Goal: Register for event/course

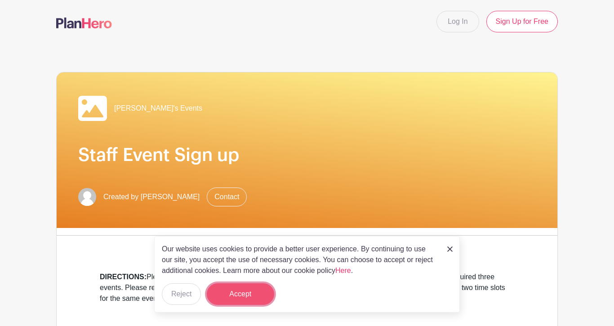
click at [240, 296] on button "Accept" at bounding box center [240, 294] width 67 height 22
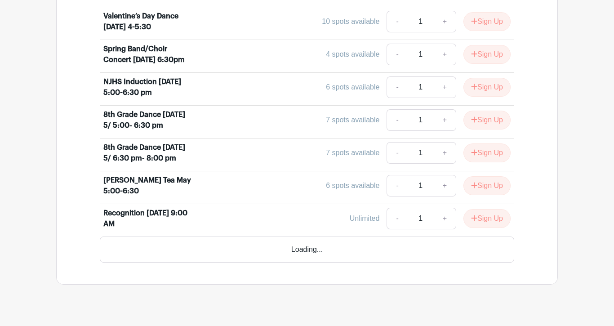
scroll to position [565, 0]
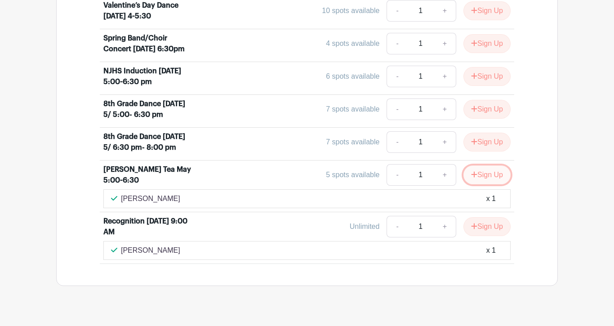
click at [492, 184] on button "Sign Up" at bounding box center [486, 174] width 47 height 19
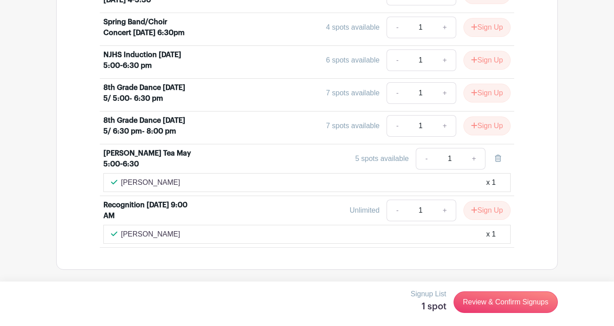
scroll to position [602, 0]
click at [496, 211] on button "Sign Up" at bounding box center [486, 210] width 47 height 19
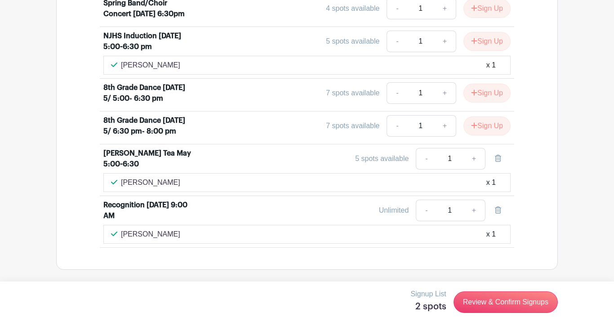
scroll to position [640, 0]
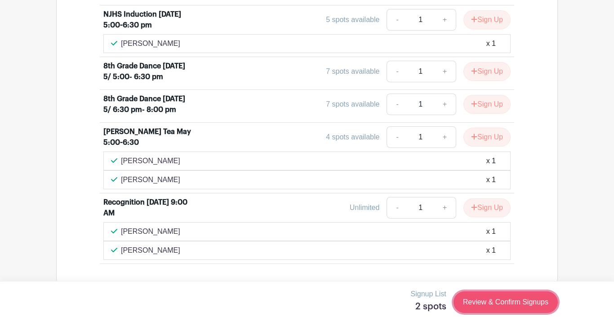
click at [487, 296] on link "Review & Confirm Signups" at bounding box center [505, 302] width 104 height 22
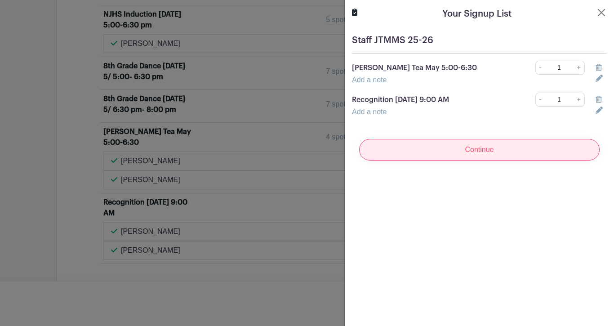
scroll to position [678, 0]
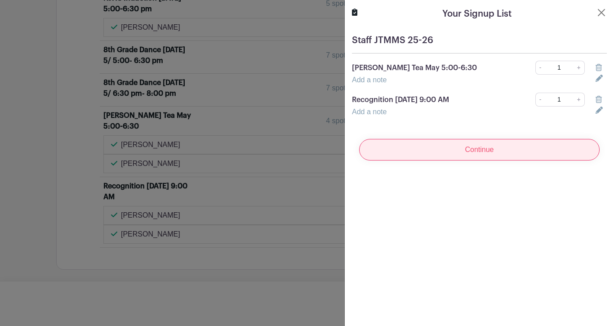
click at [533, 143] on input "Continue" at bounding box center [479, 150] width 240 height 22
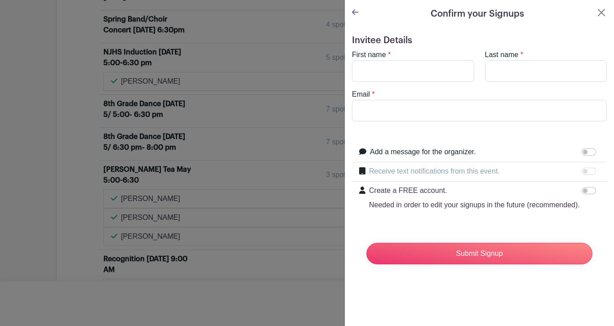
scroll to position [715, 0]
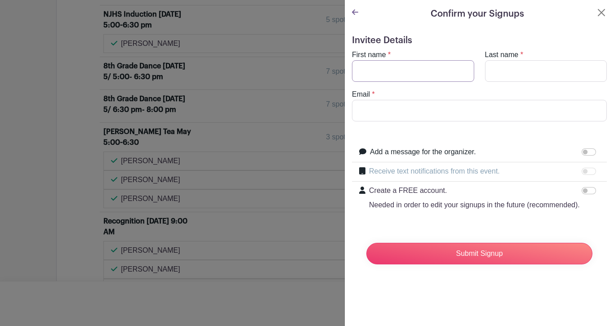
click at [467, 67] on input "First name" at bounding box center [413, 71] width 122 height 22
click at [451, 78] on input "Kaceu" at bounding box center [413, 71] width 122 height 22
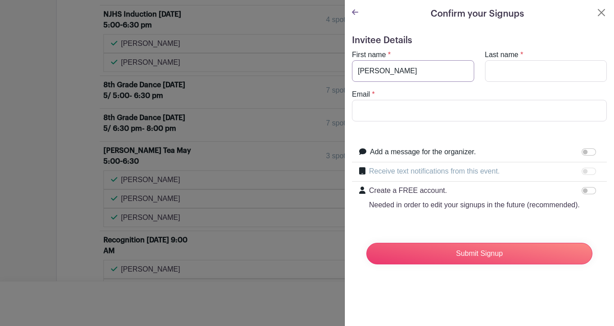
type input "[PERSON_NAME]"
type input "[EMAIL_ADDRESS][DOMAIN_NAME]"
click at [458, 267] on div "Submit Signup" at bounding box center [479, 253] width 240 height 36
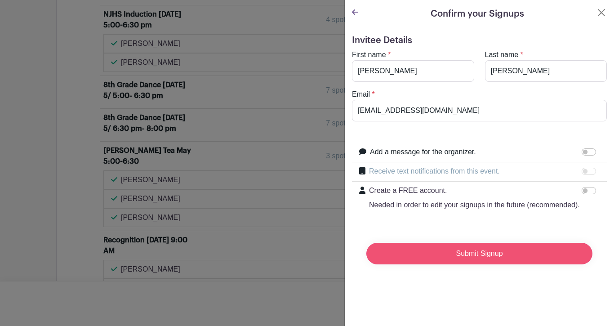
click at [456, 254] on input "Submit Signup" at bounding box center [479, 254] width 226 height 22
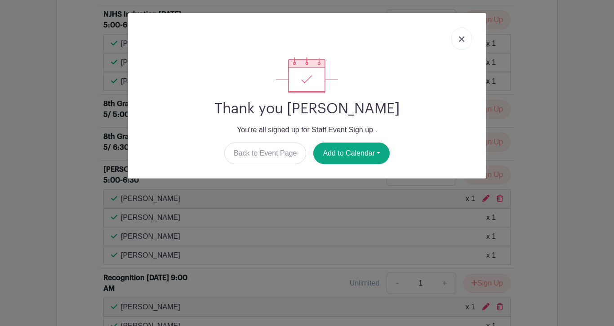
scroll to position [753, 0]
click at [458, 36] on link at bounding box center [461, 38] width 21 height 22
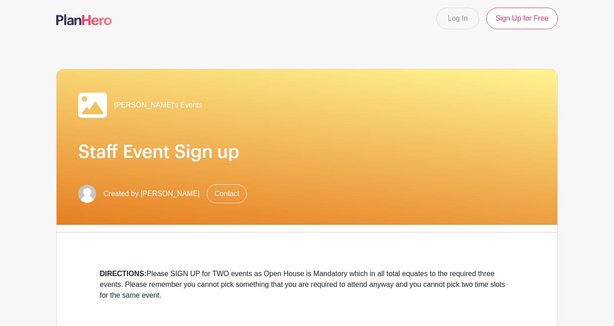
scroll to position [0, 0]
